Goal: Task Accomplishment & Management: Manage account settings

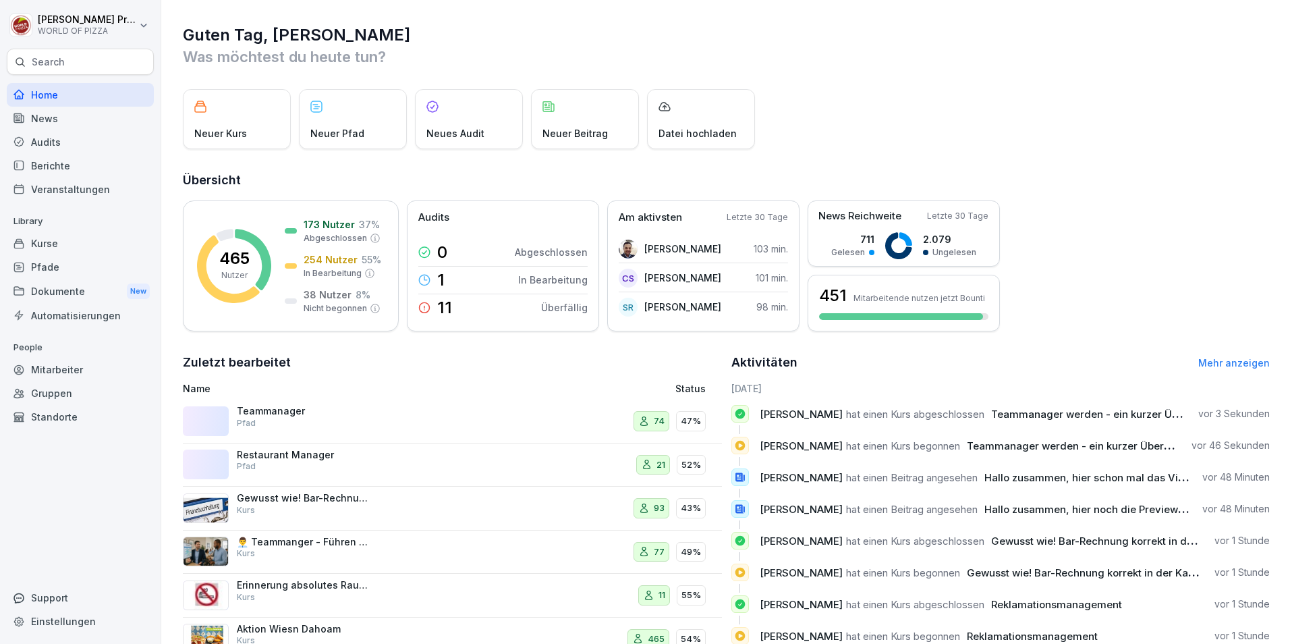
click at [46, 235] on div "Kurse" at bounding box center [80, 243] width 147 height 24
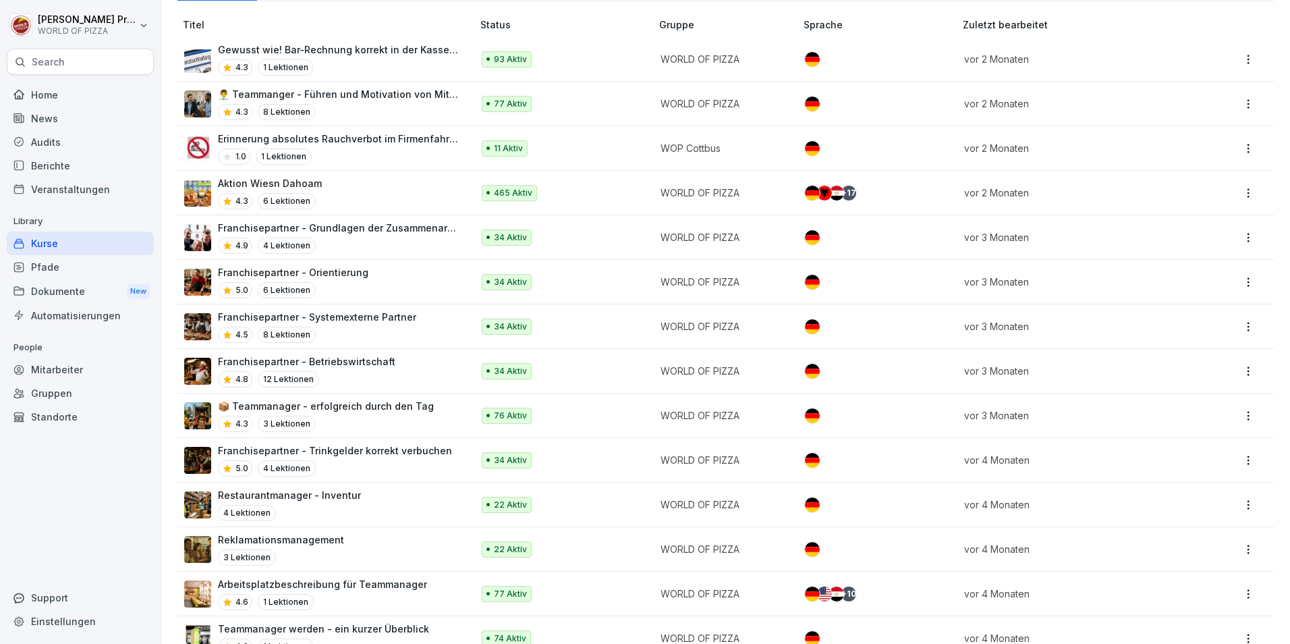
scroll to position [67, 0]
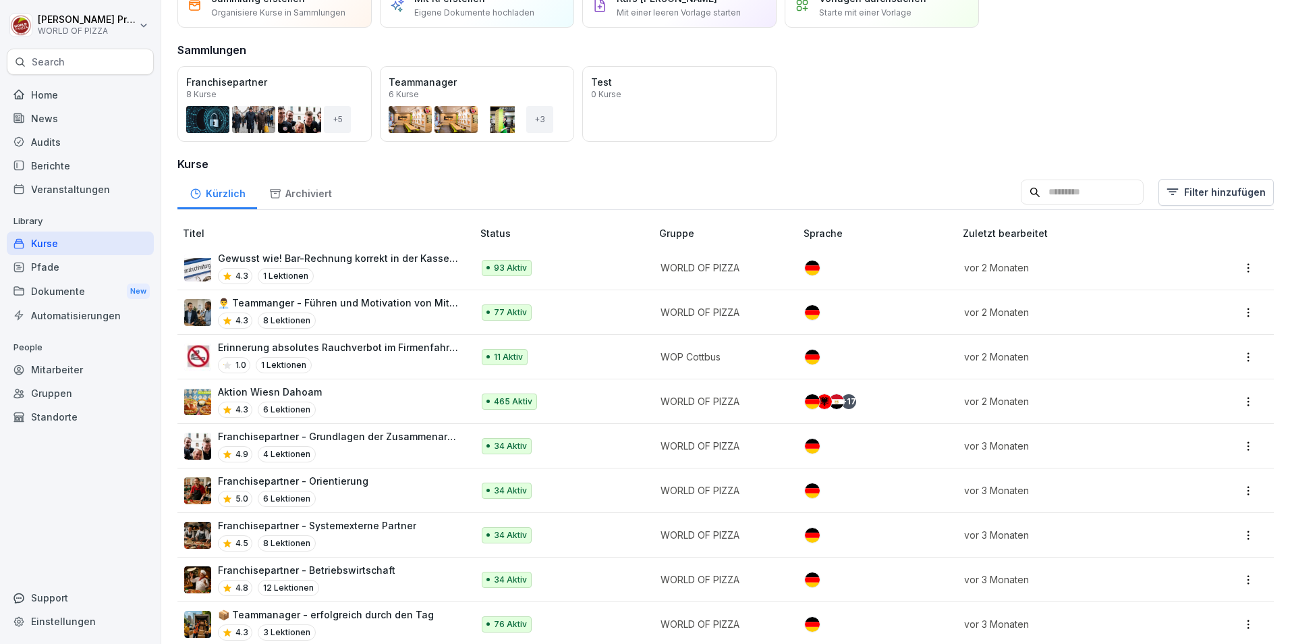
click at [847, 395] on div "+ 17" at bounding box center [848, 401] width 15 height 15
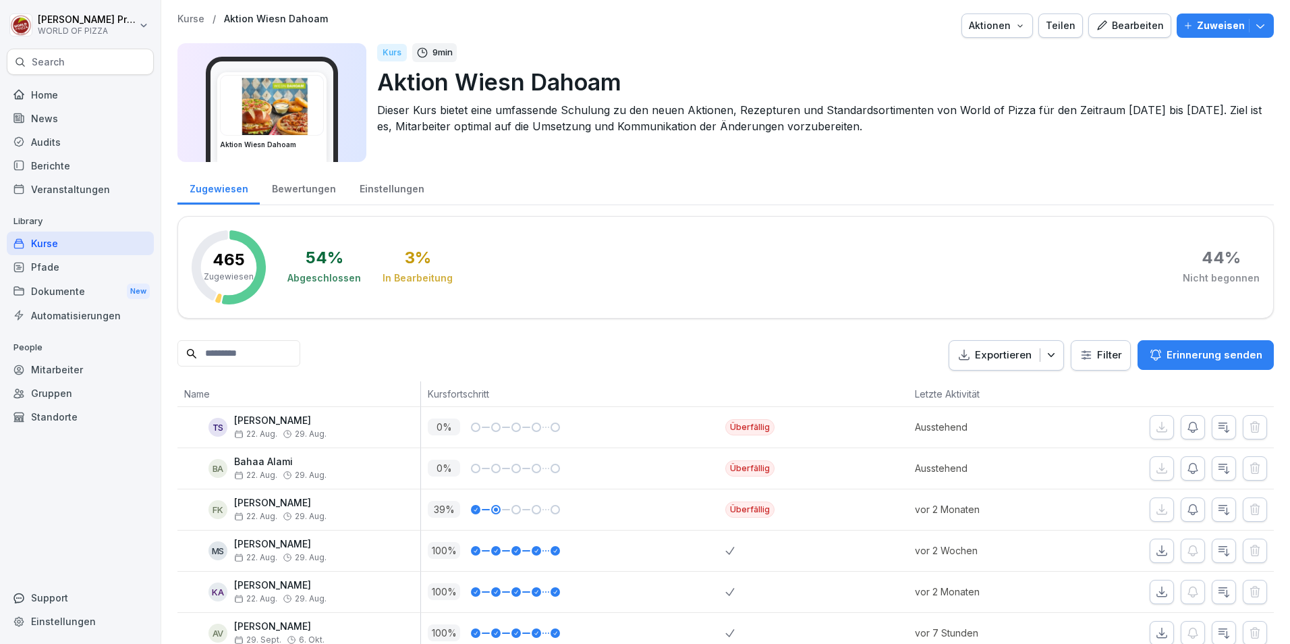
click at [1018, 29] on icon "button" at bounding box center [1020, 25] width 11 height 11
click at [1127, 27] on div "Bearbeiten" at bounding box center [1130, 25] width 68 height 15
click at [1119, 27] on div "Bearbeiten" at bounding box center [1130, 25] width 68 height 15
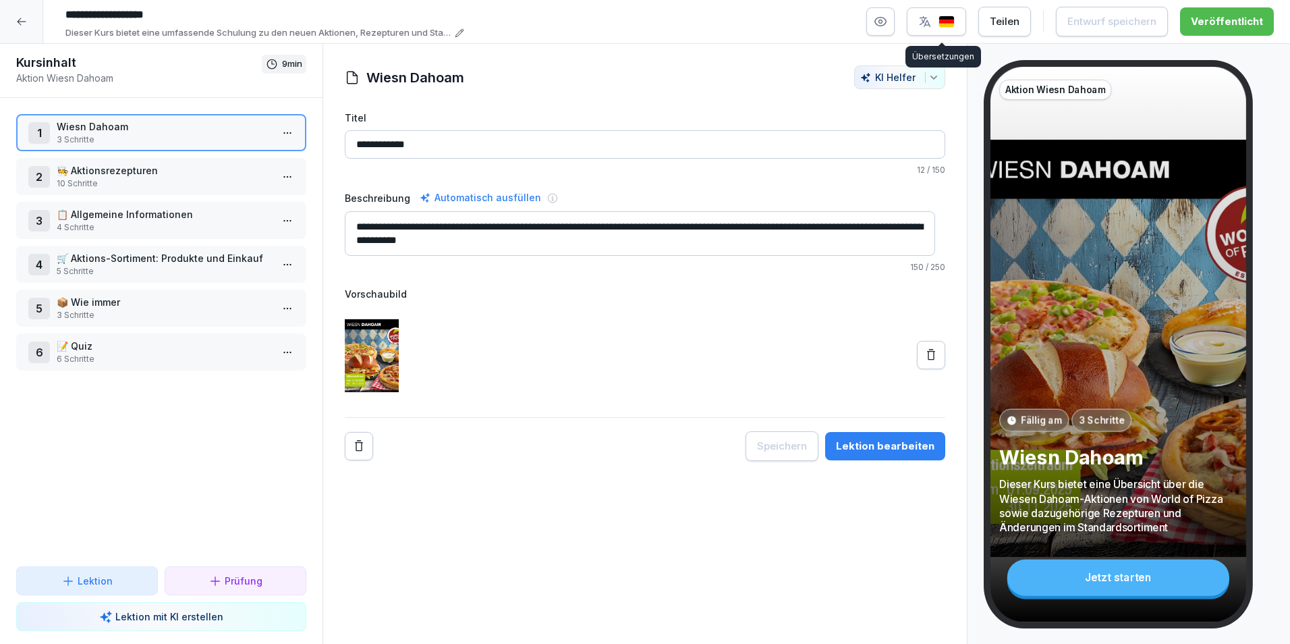
click at [955, 21] on img "button" at bounding box center [946, 22] width 16 height 13
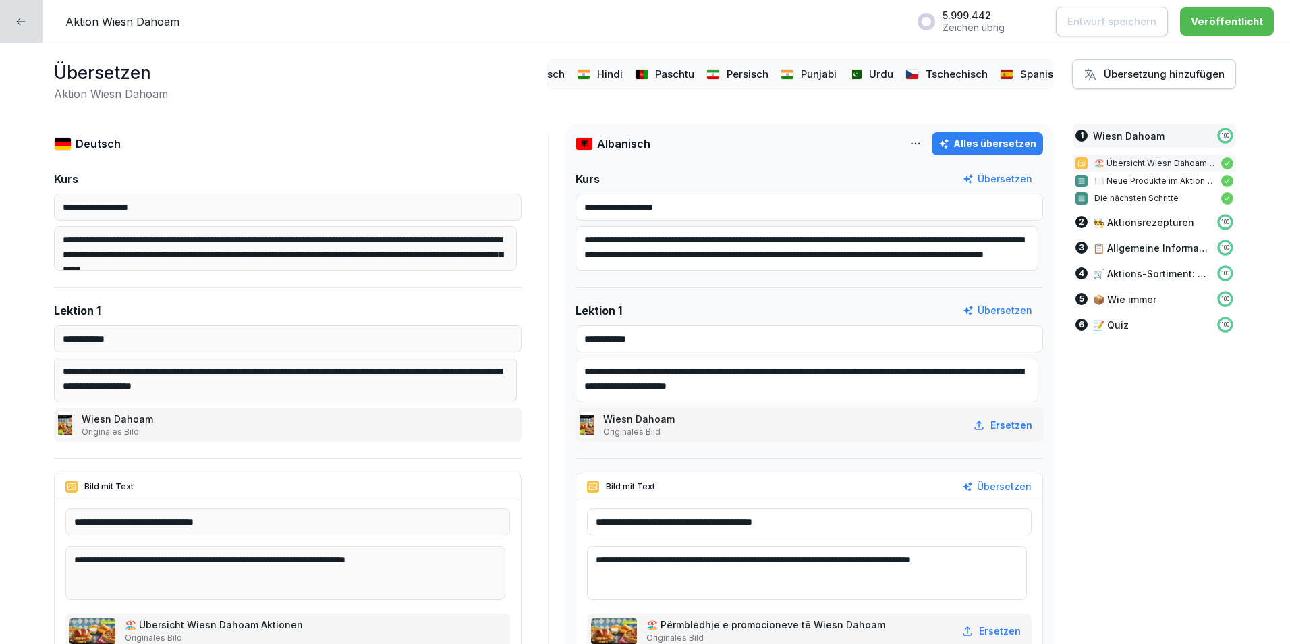
scroll to position [0, 508]
click at [16, 26] on icon at bounding box center [21, 21] width 11 height 11
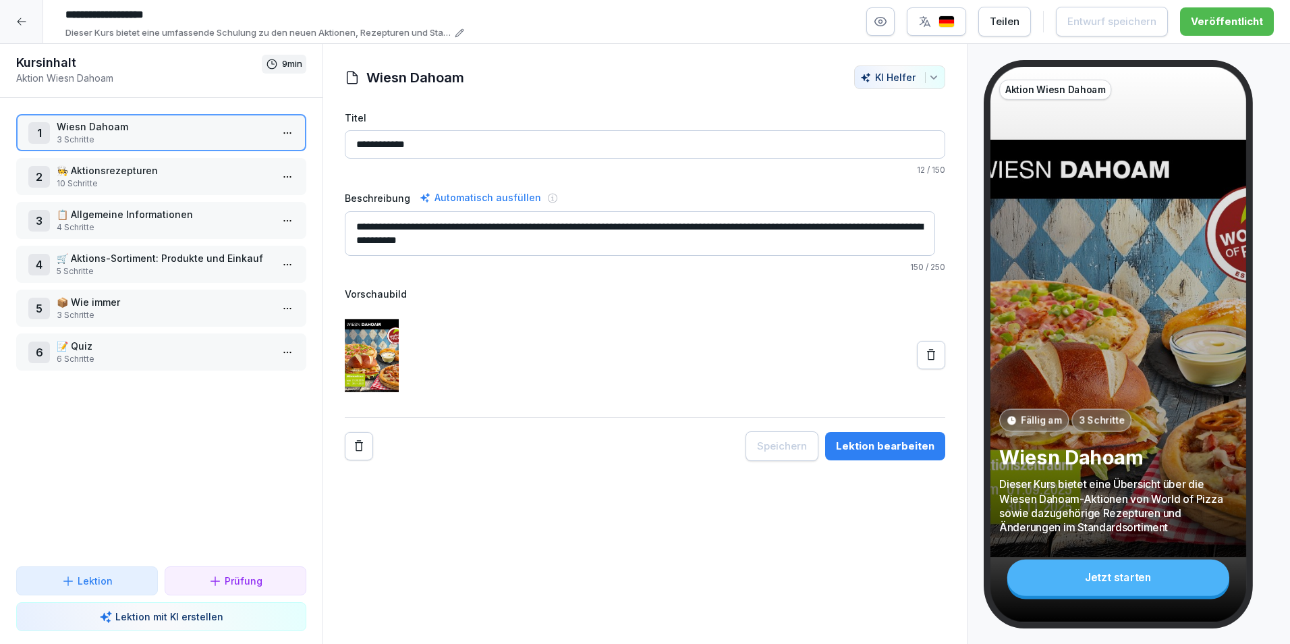
click at [16, 26] on icon at bounding box center [21, 21] width 11 height 11
